Goal: Transaction & Acquisition: Download file/media

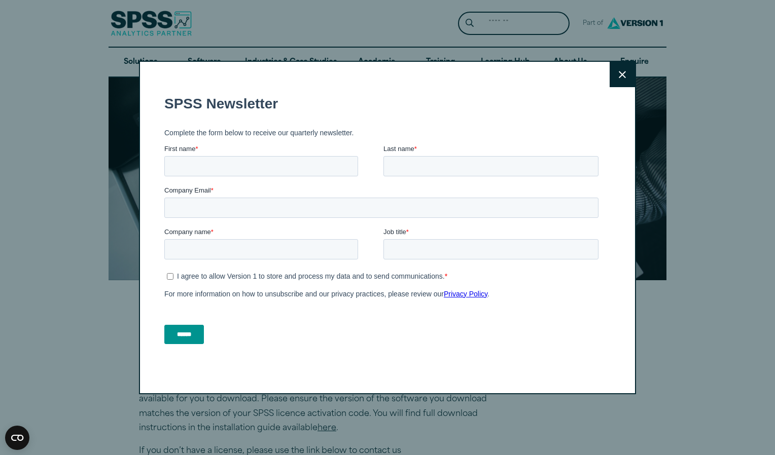
click at [620, 73] on icon at bounding box center [622, 75] width 7 height 8
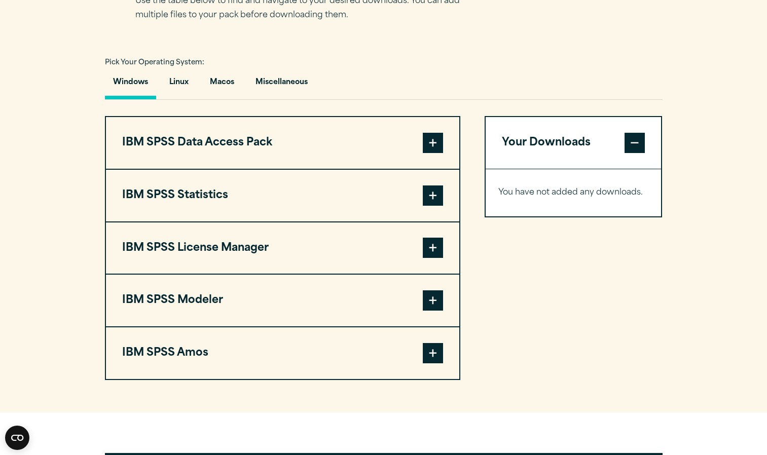
scroll to position [710, 0]
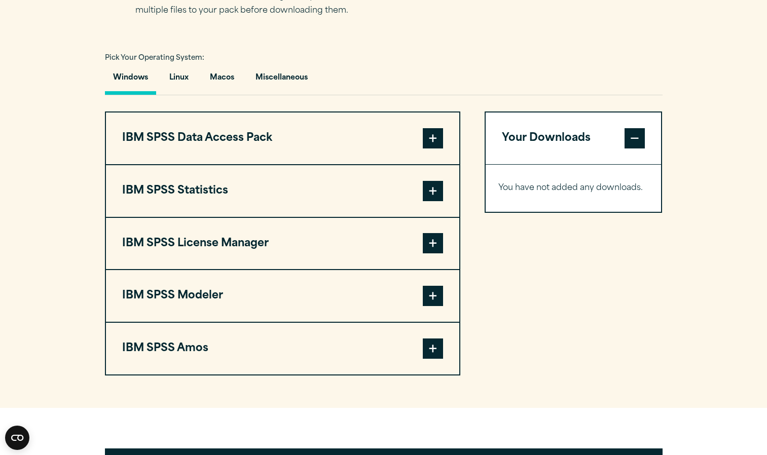
click at [431, 143] on span at bounding box center [433, 138] width 20 height 20
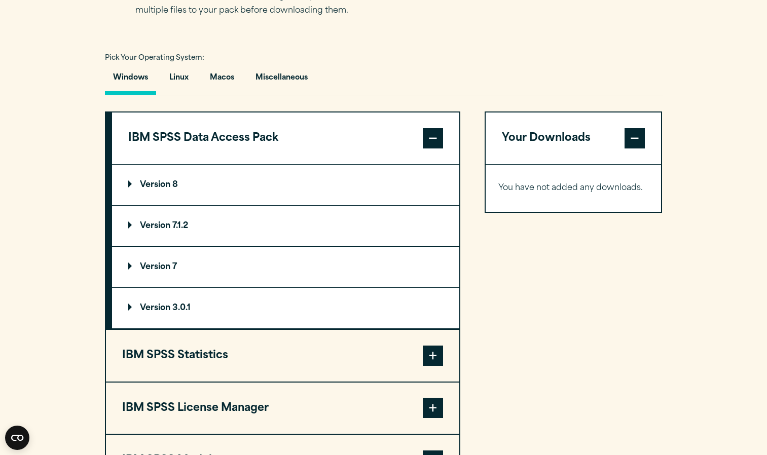
click at [431, 143] on span at bounding box center [433, 138] width 20 height 20
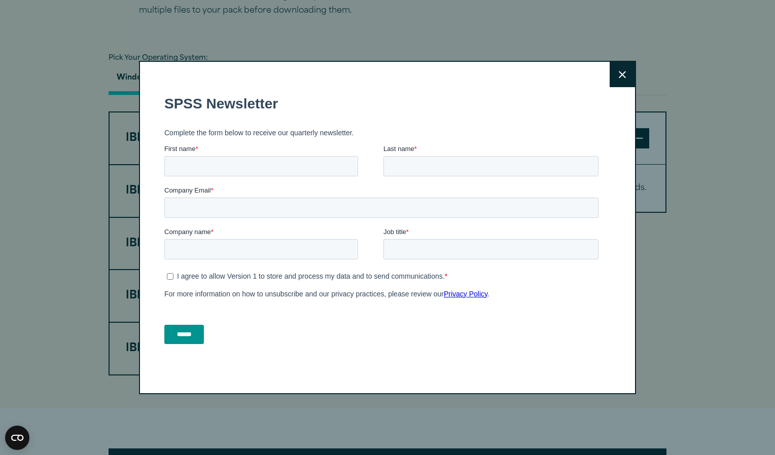
click at [623, 78] on button "Close" at bounding box center [622, 74] width 25 height 25
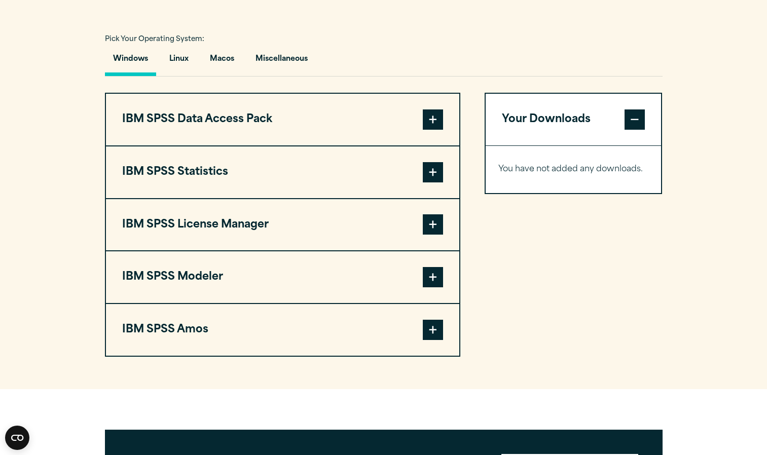
scroll to position [730, 0]
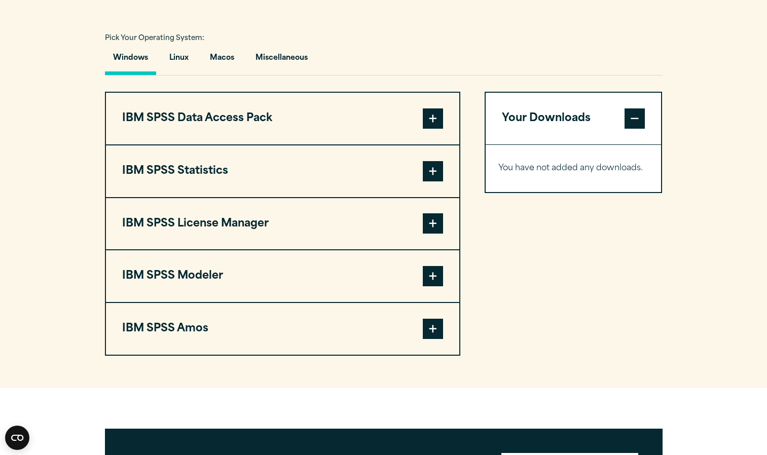
click at [435, 173] on span at bounding box center [433, 171] width 20 height 20
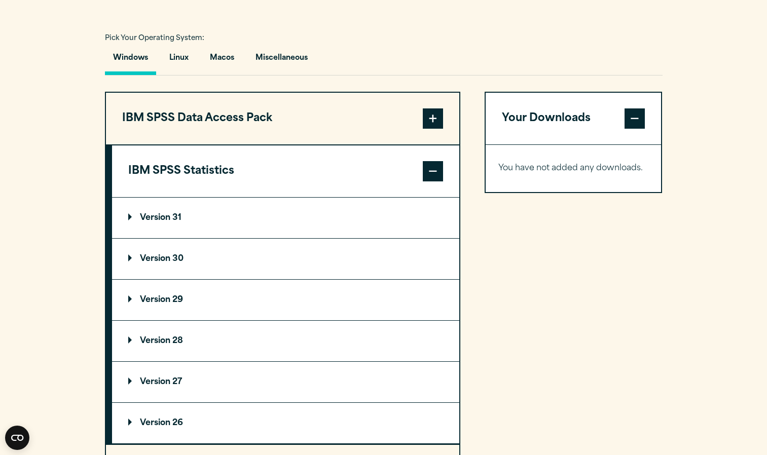
click at [169, 301] on p "Version 29" at bounding box center [155, 300] width 55 height 8
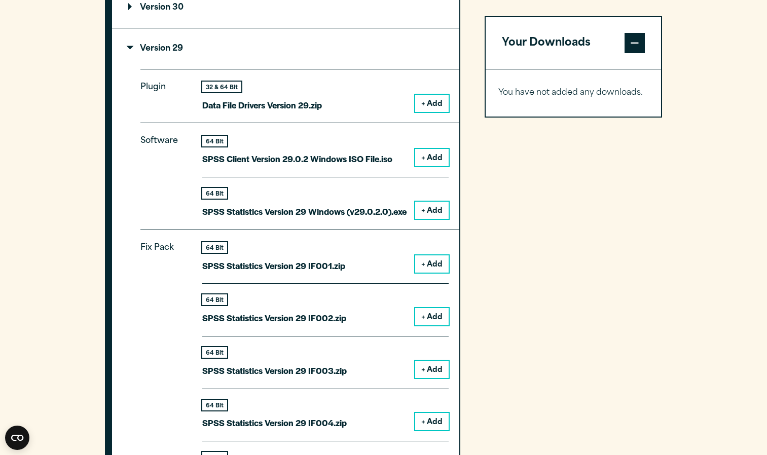
scroll to position [985, 0]
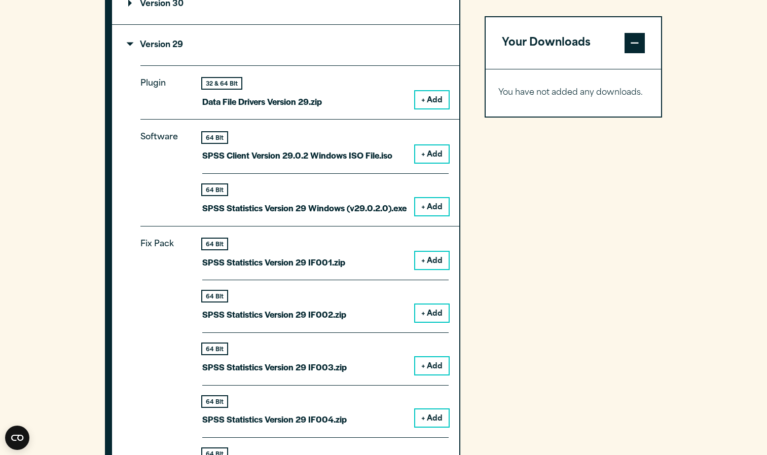
click at [432, 102] on button "+ Add" at bounding box center [431, 99] width 33 height 17
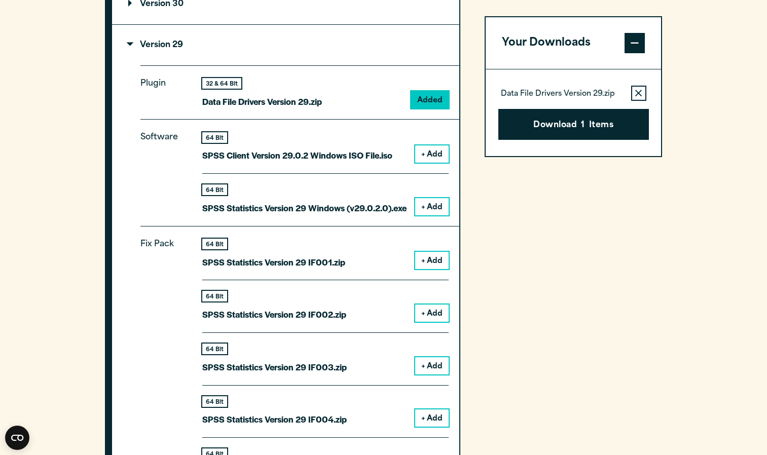
click at [441, 159] on button "+ Add" at bounding box center [431, 154] width 33 height 17
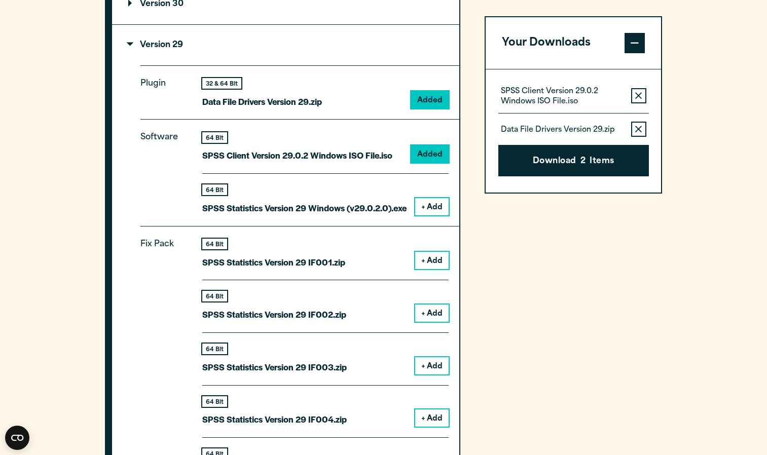
click at [439, 209] on button "+ Add" at bounding box center [431, 206] width 33 height 17
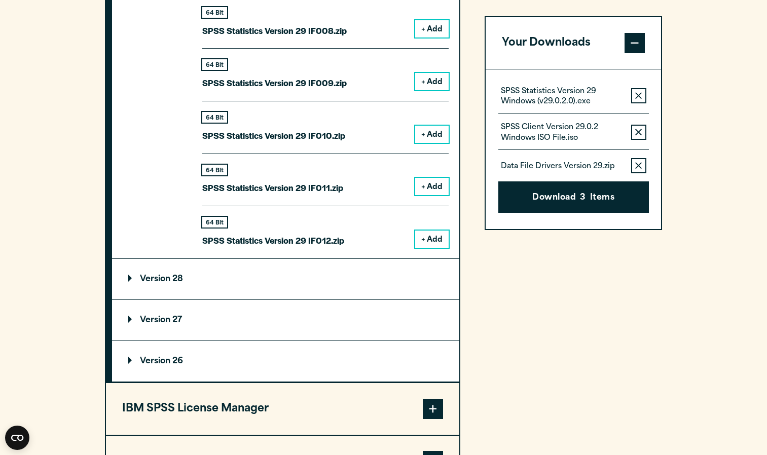
scroll to position [1601, 0]
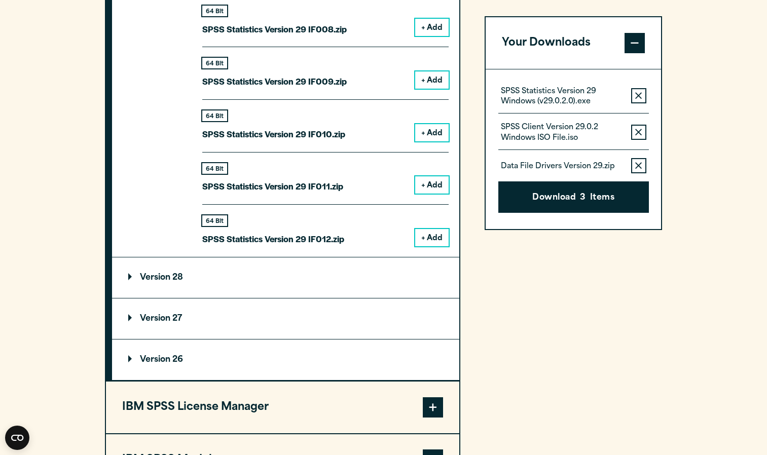
click at [324, 277] on summary "Version 28" at bounding box center [285, 278] width 347 height 41
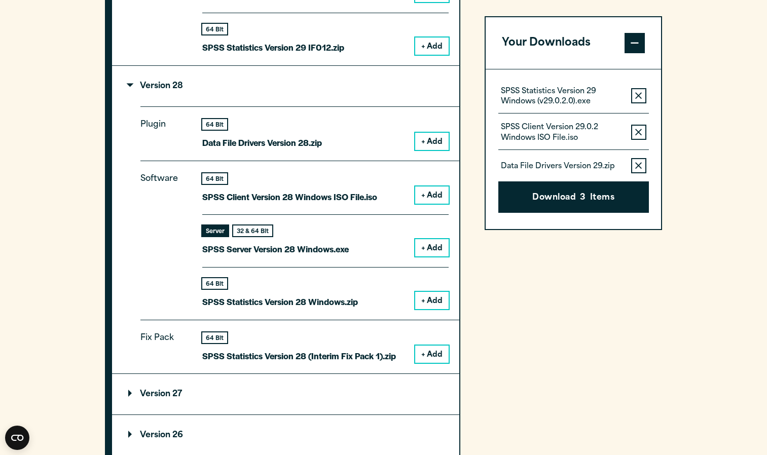
scroll to position [1797, 0]
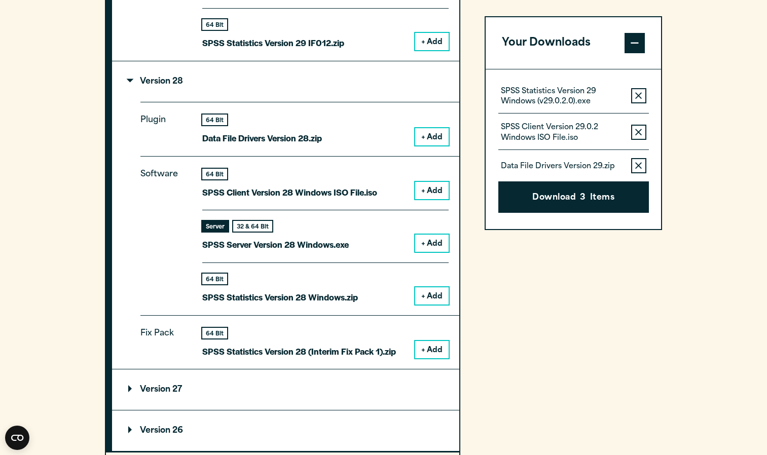
click at [433, 138] on button "+ Add" at bounding box center [431, 136] width 33 height 17
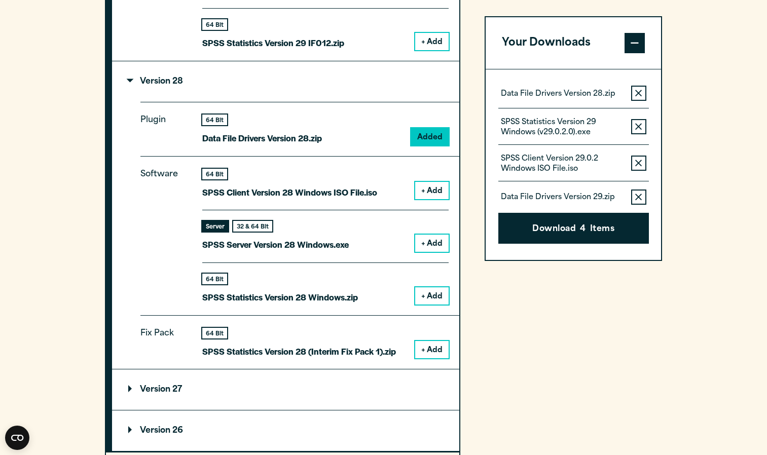
click at [437, 244] on button "+ Add" at bounding box center [431, 243] width 33 height 17
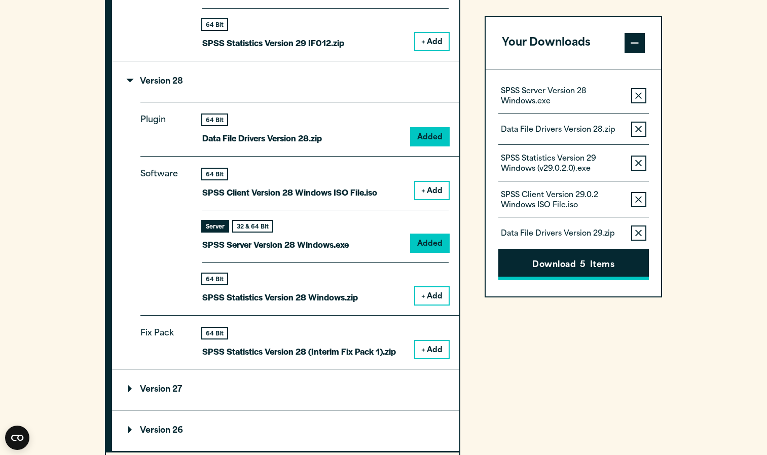
click at [581, 271] on span "5" at bounding box center [583, 265] width 6 height 13
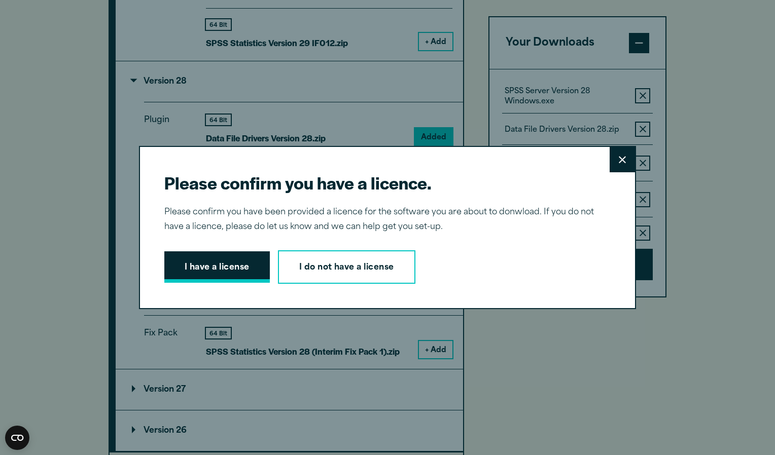
click at [217, 266] on button "I have a license" at bounding box center [216, 267] width 105 height 31
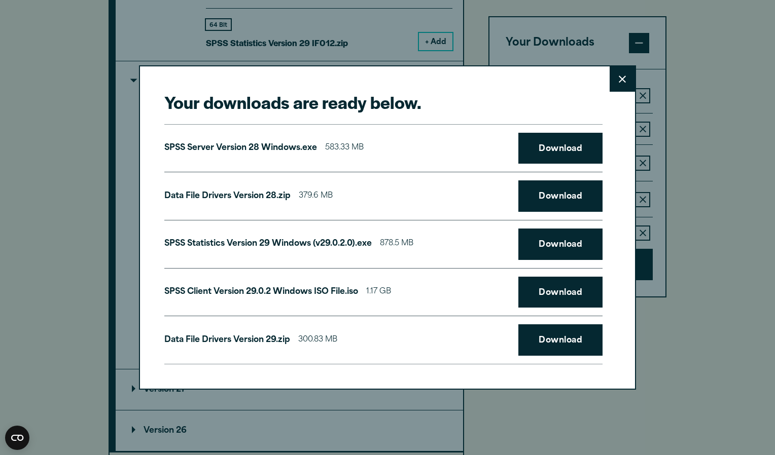
click at [612, 80] on button "Close" at bounding box center [622, 78] width 25 height 25
